Goal: Task Accomplishment & Management: Complete application form

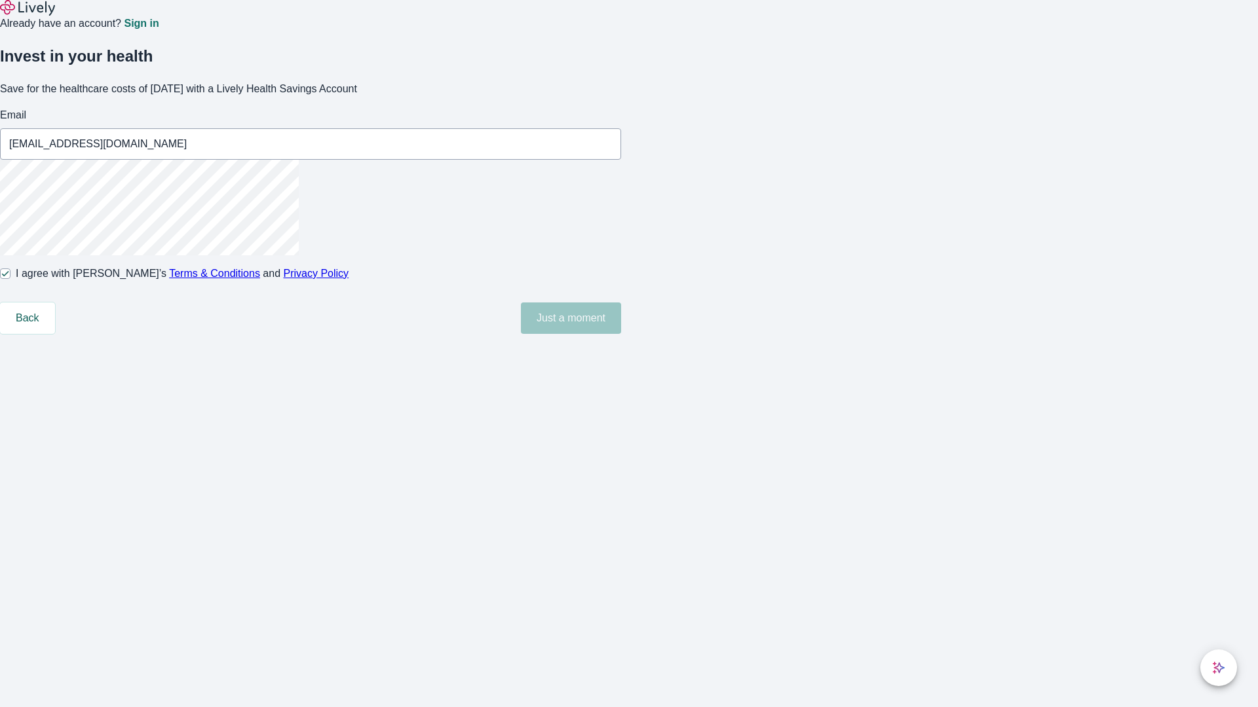
type input "[EMAIL_ADDRESS][DOMAIN_NAME]"
click at [10, 279] on input "I agree with Lively’s Terms & Conditions and Privacy Policy" at bounding box center [5, 274] width 10 height 10
checkbox input "false"
type input "[EMAIL_ADDRESS][DOMAIN_NAME]"
click at [10, 279] on input "I agree with Lively’s Terms & Conditions and Privacy Policy" at bounding box center [5, 274] width 10 height 10
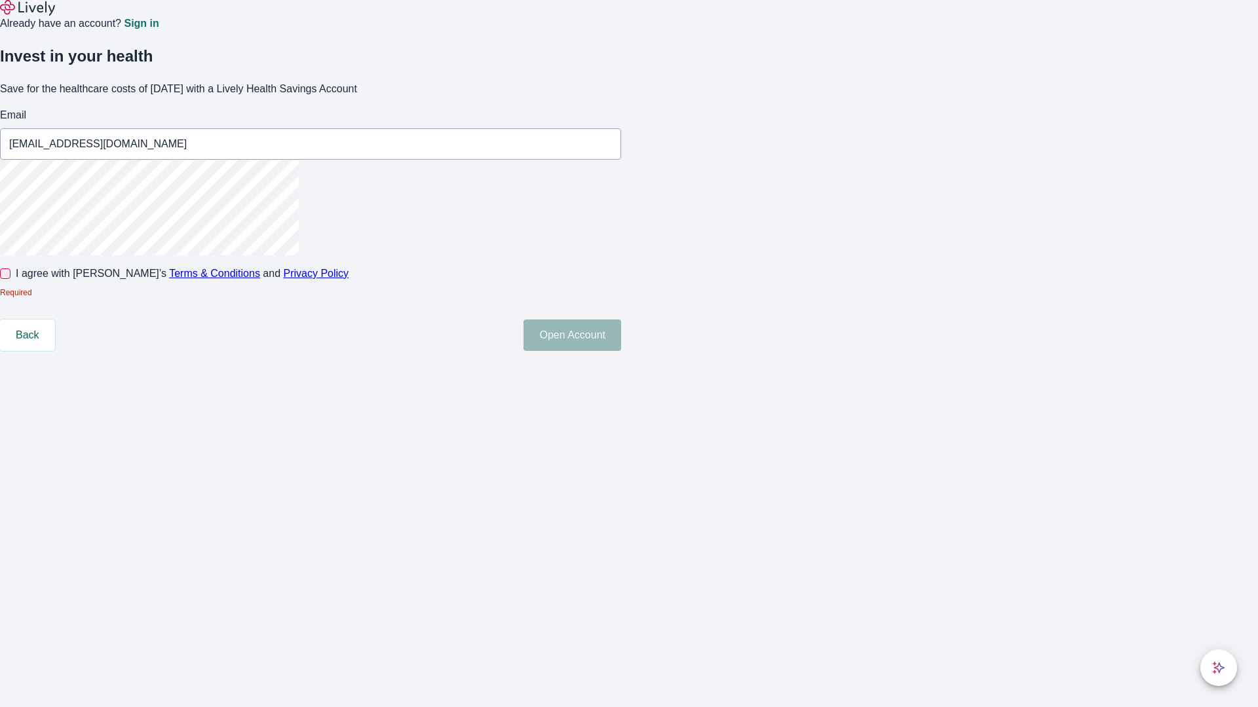
checkbox input "true"
click at [621, 351] on button "Open Account" at bounding box center [572, 335] width 98 height 31
